Goal: Information Seeking & Learning: Check status

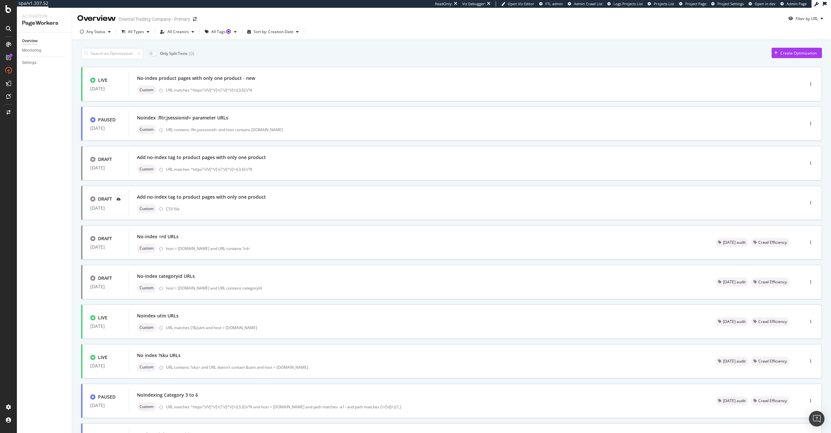
click at [620, 57] on div "Only Split Tests ( 0 ) Create Optimization" at bounding box center [451, 53] width 741 height 11
click at [51, 380] on div "Settings Project settings" at bounding box center [61, 375] width 86 height 12
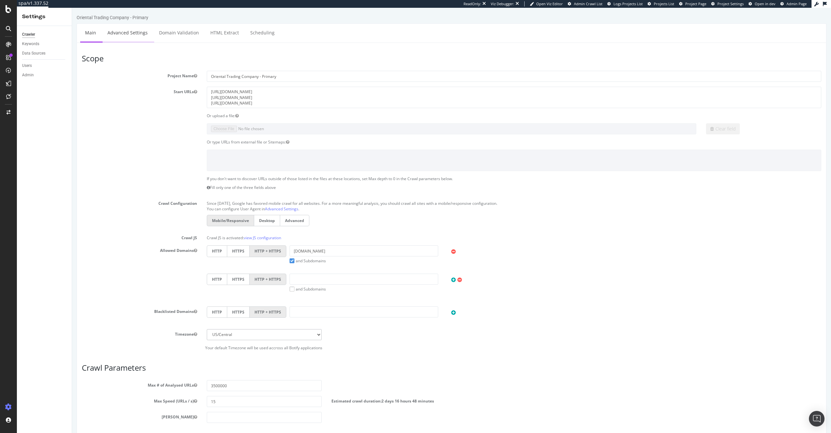
click at [128, 33] on link "Advanced Settings" at bounding box center [128, 33] width 50 height 18
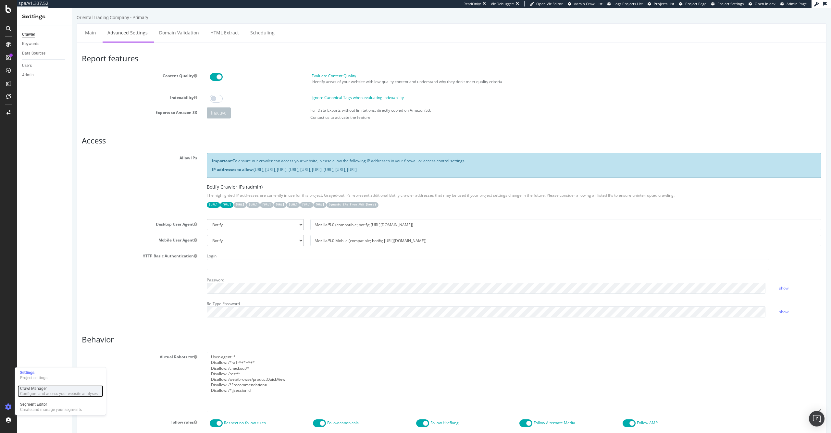
click at [48, 395] on div "Configure and access your website analyses" at bounding box center [59, 393] width 78 height 5
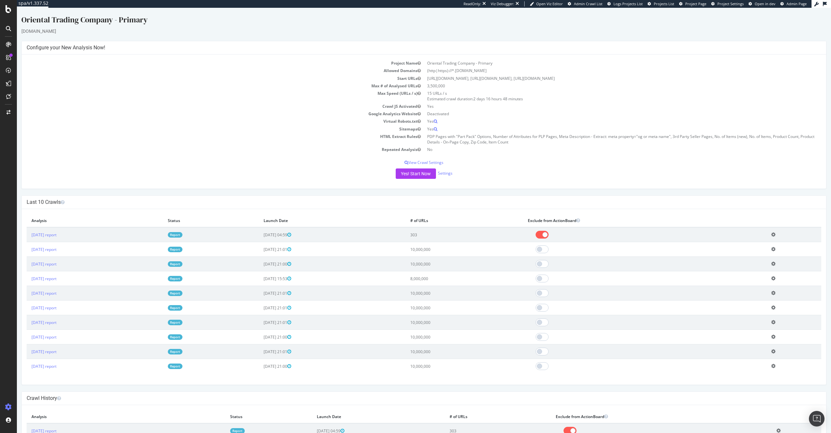
click at [465, 251] on td "10,000,000" at bounding box center [465, 249] width 118 height 15
click at [774, 251] on icon at bounding box center [773, 249] width 4 height 5
click at [629, 214] on th "Exclude from ActionBoard" at bounding box center [645, 220] width 244 height 13
click at [56, 250] on link "[DATE] report" at bounding box center [43, 250] width 25 height 6
click at [178, 36] on div "Oriental Trading Company - Primary orientaltrading.com × × Configure your New A…" at bounding box center [424, 414] width 814 height 801
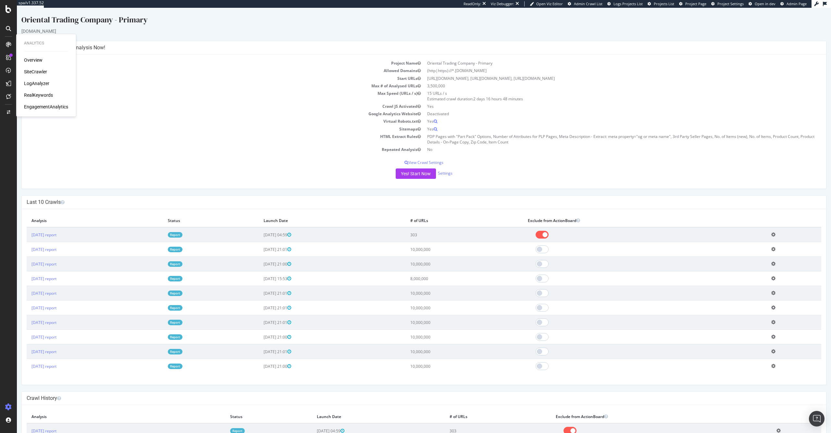
click at [178, 36] on div "Oriental Trading Company - Primary orientaltrading.com × × Configure your New A…" at bounding box center [424, 414] width 814 height 801
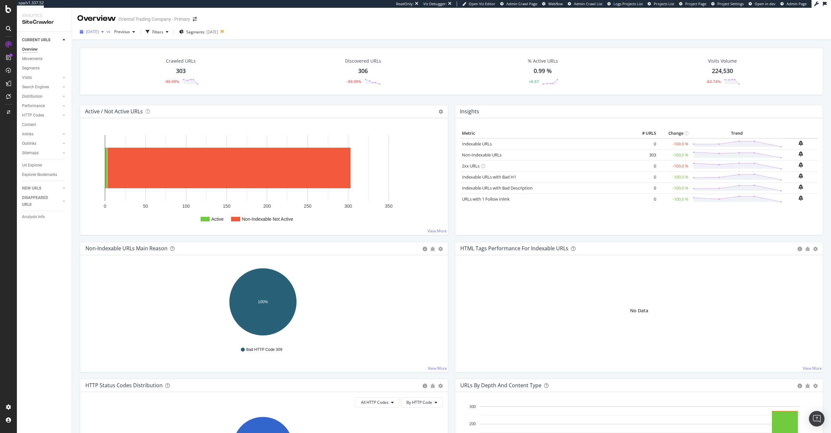
click at [106, 31] on div "button" at bounding box center [103, 32] width 8 height 4
click at [57, 391] on div "Configure and access your website analyses" at bounding box center [59, 393] width 78 height 5
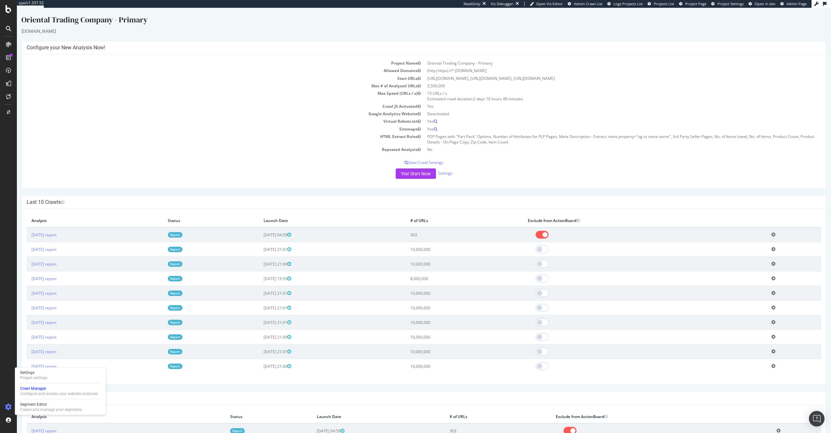
click at [207, 191] on div "Oriental Trading Company - Primary orientaltrading.com × × Configure your New A…" at bounding box center [424, 414] width 814 height 801
click at [236, 30] on div "[DOMAIN_NAME]" at bounding box center [423, 31] width 805 height 6
click at [238, 28] on div "[DOMAIN_NAME]" at bounding box center [423, 31] width 805 height 6
click at [446, 174] on link "Settings" at bounding box center [445, 173] width 15 height 6
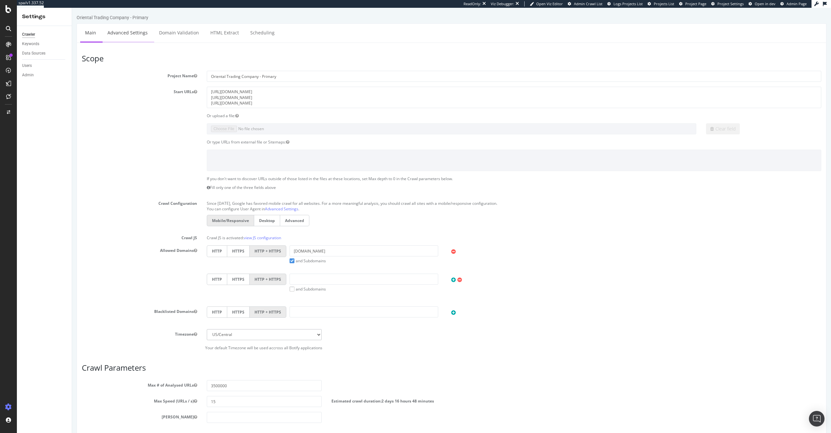
click at [136, 30] on link "Advanced Settings" at bounding box center [128, 33] width 50 height 18
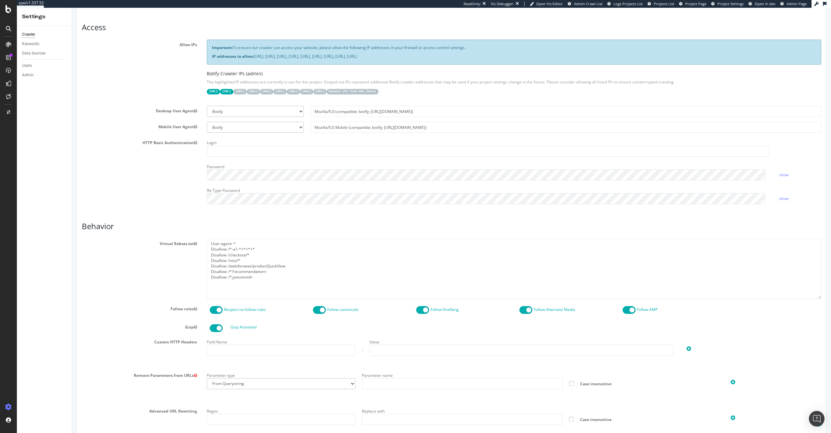
scroll to position [85, 0]
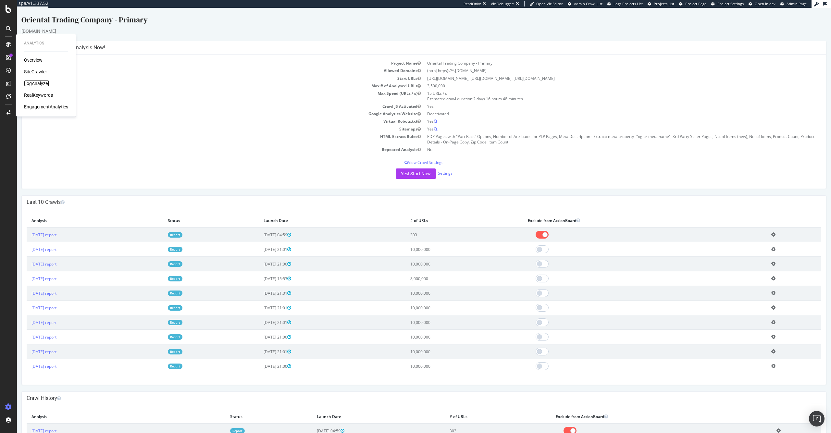
click at [35, 85] on div "LogAnalyzer" at bounding box center [36, 83] width 25 height 6
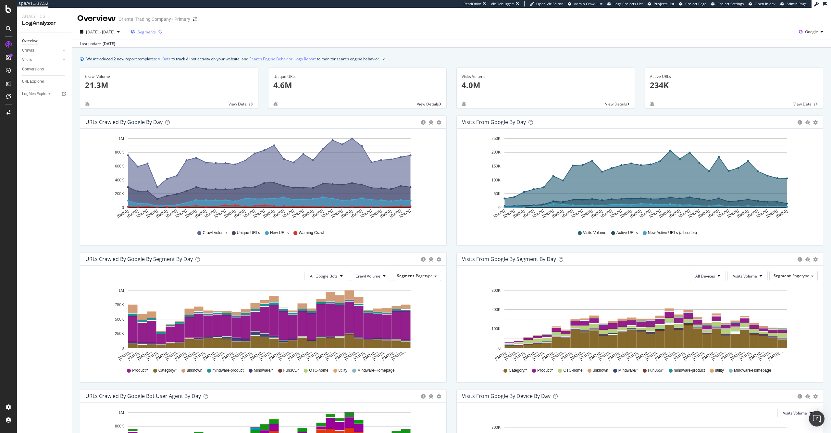
click at [156, 31] on span "Segments" at bounding box center [147, 32] width 18 height 6
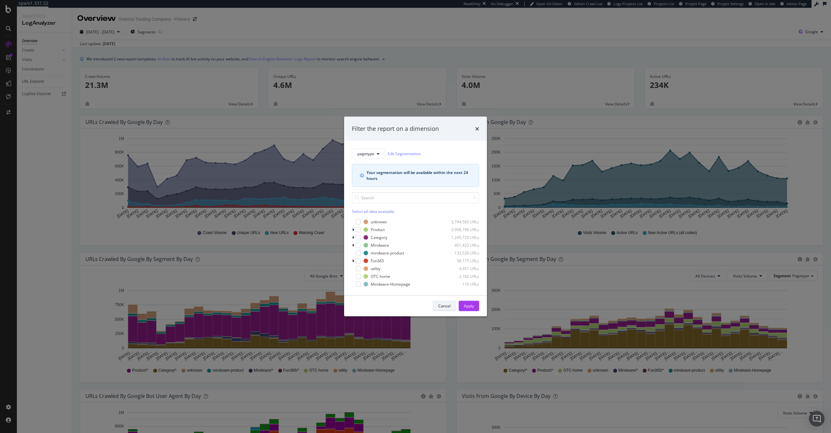
click at [442, 302] on div "Cancel" at bounding box center [444, 305] width 12 height 9
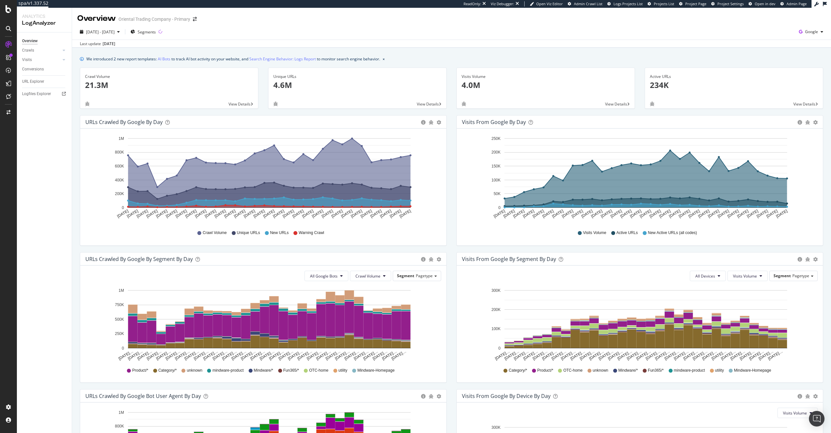
click at [804, 37] on span "Google" at bounding box center [811, 32] width 30 height 10
click at [805, 32] on span "Google" at bounding box center [811, 32] width 13 height 6
click at [776, 46] on div "Other AI Bots" at bounding box center [769, 49] width 45 height 9
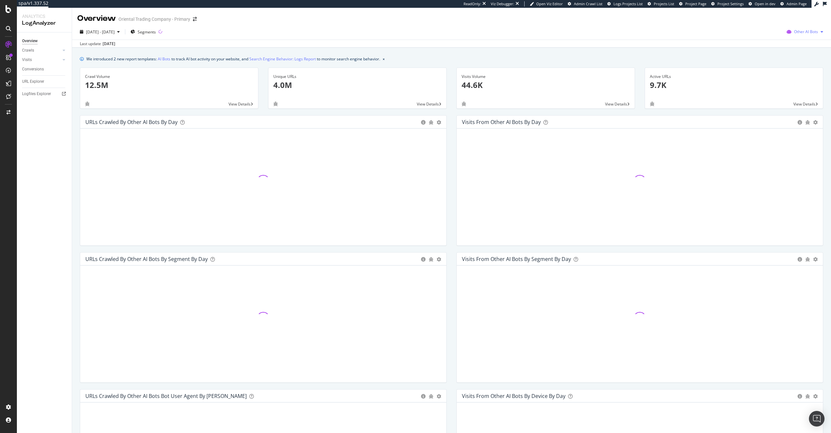
click at [807, 32] on span "Other AI Bots" at bounding box center [806, 32] width 24 height 6
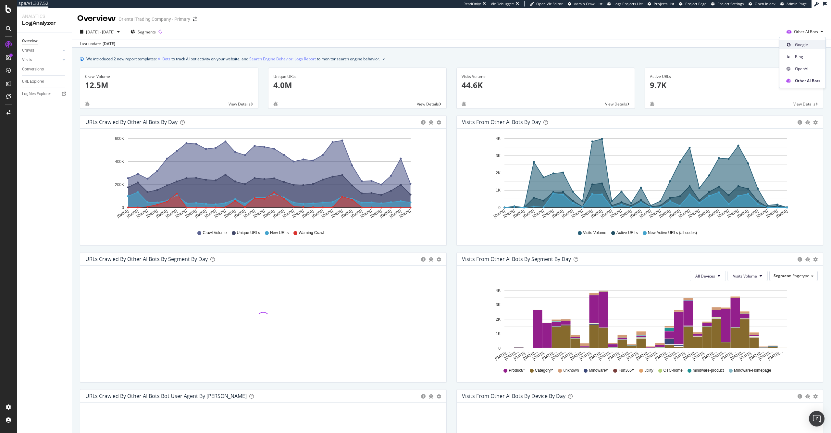
click at [802, 42] on span "Google" at bounding box center [807, 45] width 25 height 6
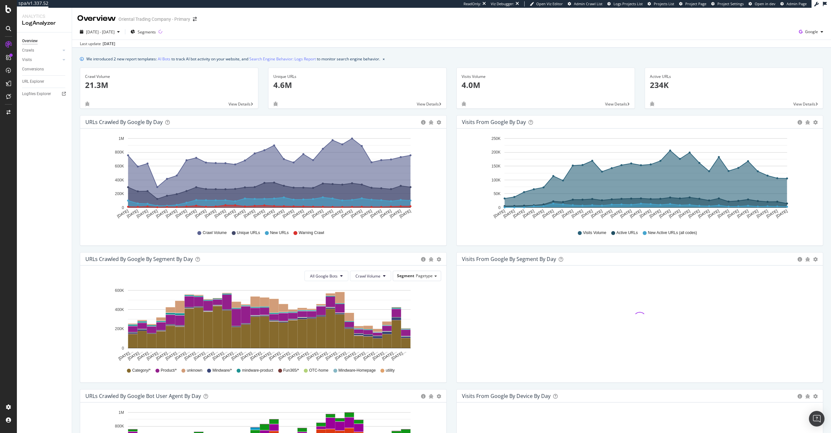
click at [676, 48] on div "We introduced 2 new report templates: AI Bots to track AI bot activity on your …" at bounding box center [451, 298] width 759 height 501
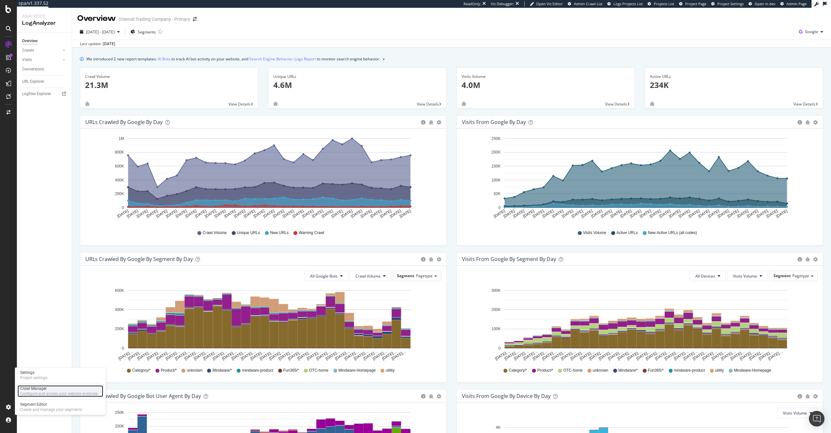
click at [40, 394] on div "Configure and access your website analyses" at bounding box center [59, 393] width 78 height 5
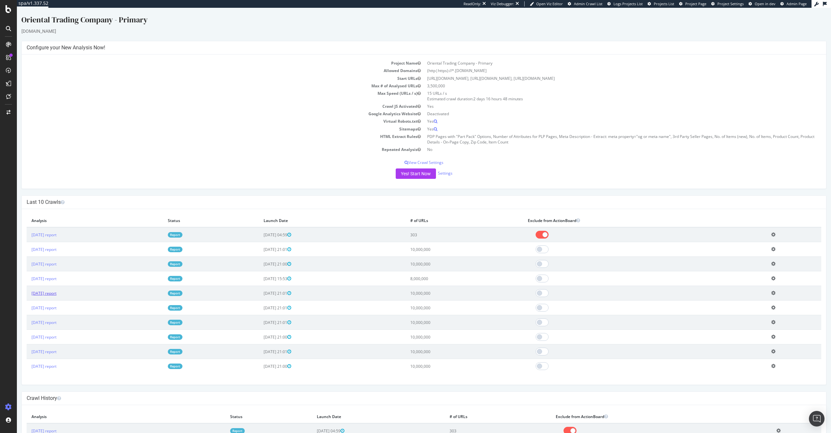
click at [56, 293] on link "[DATE] report" at bounding box center [43, 294] width 25 height 6
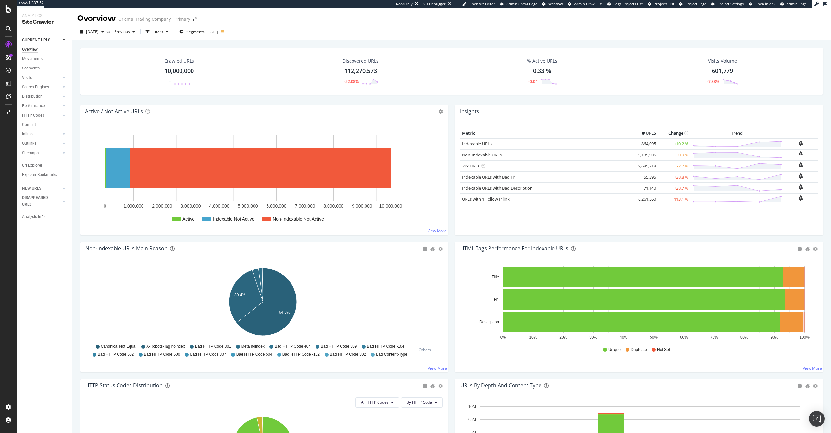
click at [185, 75] on div "10,000,000" at bounding box center [179, 71] width 29 height 8
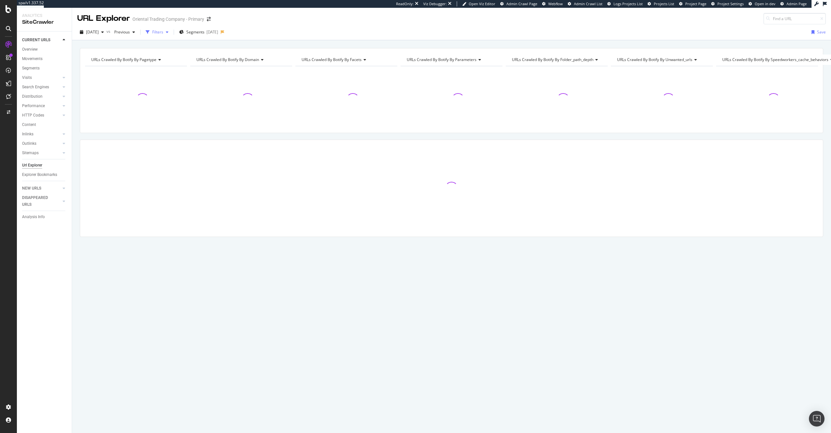
click at [171, 30] on div "button" at bounding box center [167, 32] width 8 height 4
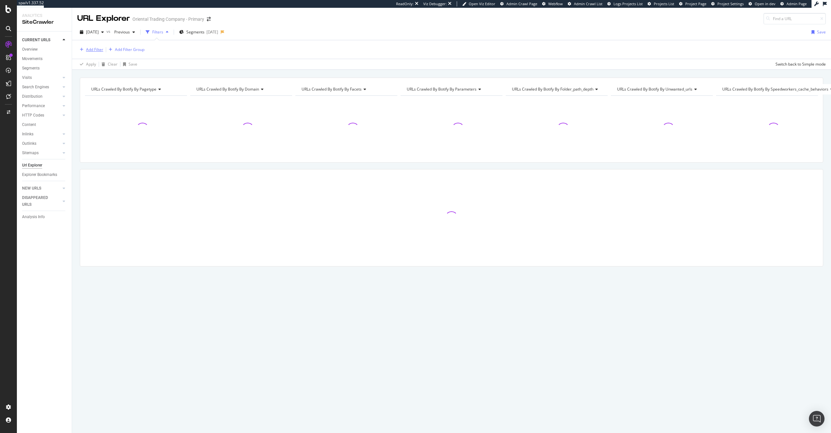
click at [90, 49] on div "Add Filter" at bounding box center [94, 50] width 17 height 6
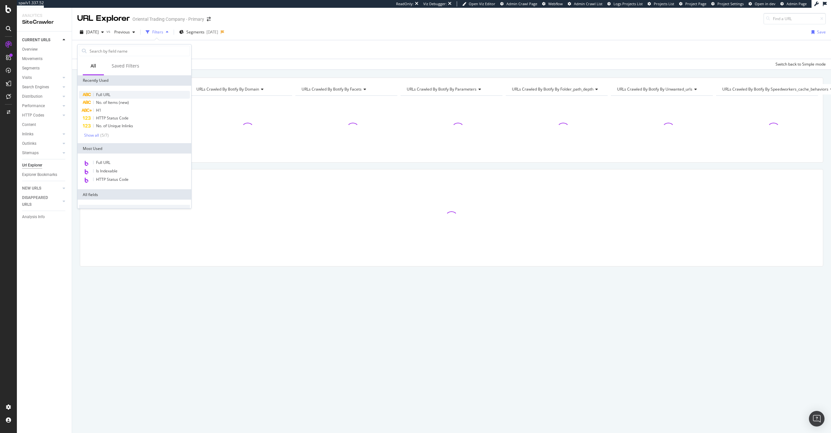
click at [111, 91] on div "Full URL" at bounding box center [134, 95] width 111 height 8
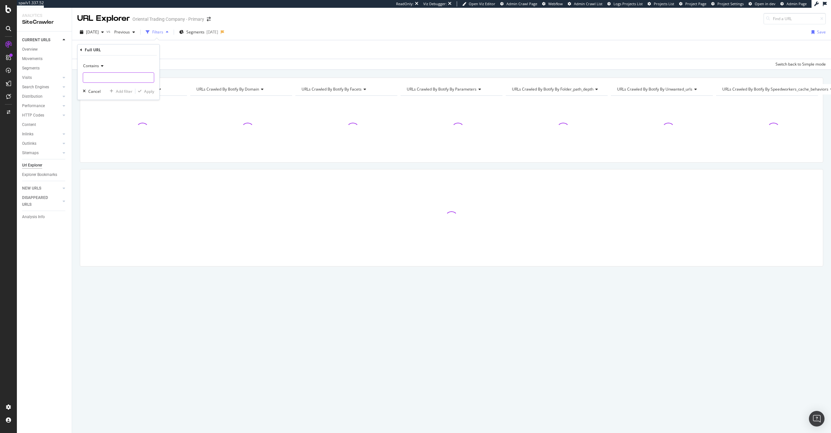
click at [115, 78] on input "text" at bounding box center [118, 77] width 71 height 10
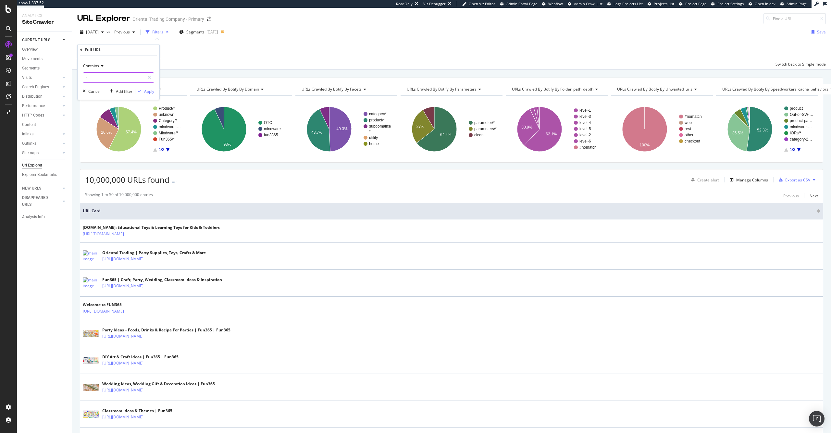
paste input "jsessionid"
type input ";jsessionid"
click at [144, 89] on div "Apply" at bounding box center [149, 92] width 10 height 6
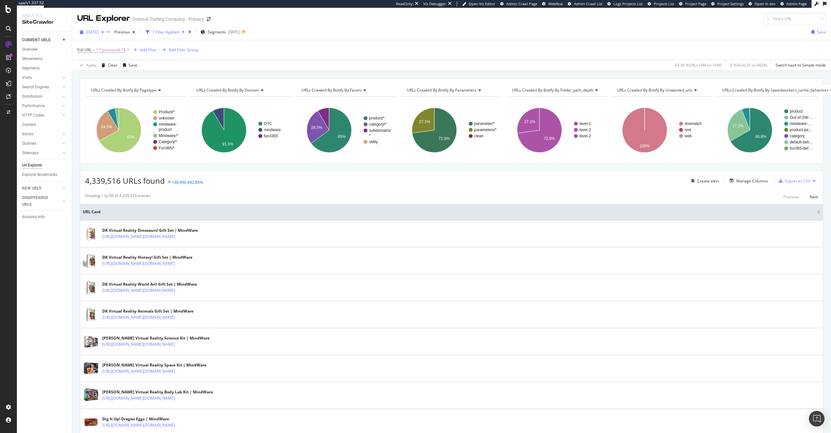
click at [99, 32] on span "[DATE]" at bounding box center [92, 32] width 13 height 6
click at [119, 82] on div "[DATE]" at bounding box center [103, 83] width 32 height 6
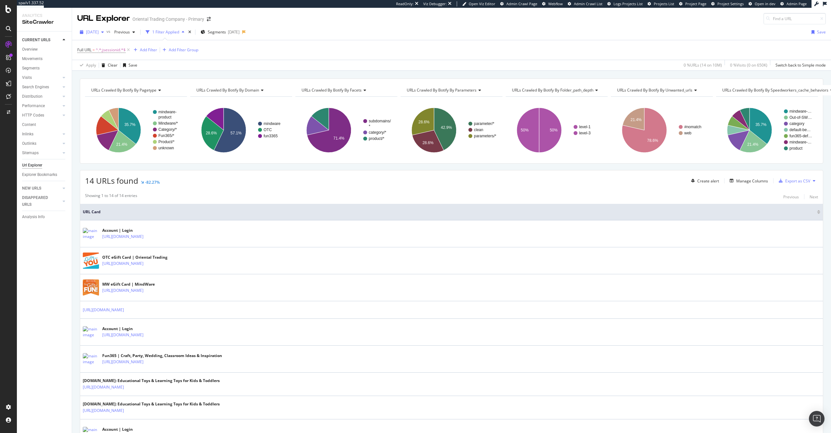
click at [99, 33] on span "[DATE]" at bounding box center [92, 32] width 13 height 6
click at [129, 60] on div "[DATE] 10.0M URLs" at bounding box center [119, 56] width 77 height 9
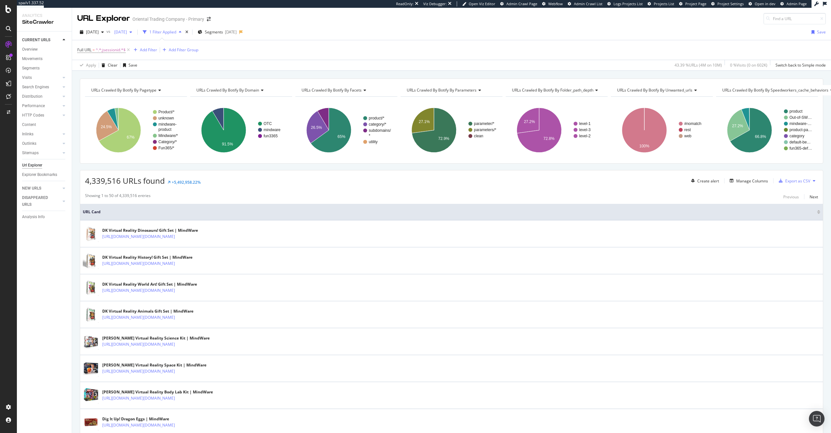
click at [127, 31] on span "[DATE]" at bounding box center [119, 32] width 15 height 6
click at [175, 68] on div "[DATE] 10.0M URLs" at bounding box center [157, 68] width 58 height 6
